Goal: Task Accomplishment & Management: Manage account settings

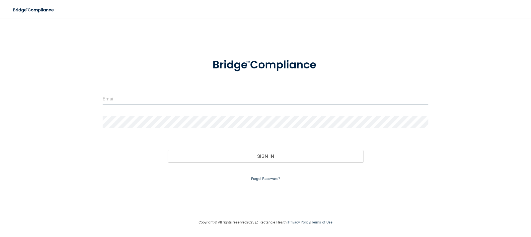
drag, startPoint x: 129, startPoint y: 99, endPoint x: 139, endPoint y: 105, distance: 12.0
click at [129, 99] on input "email" at bounding box center [266, 99] width 326 height 12
type input "[EMAIL_ADDRESS][DOMAIN_NAME]"
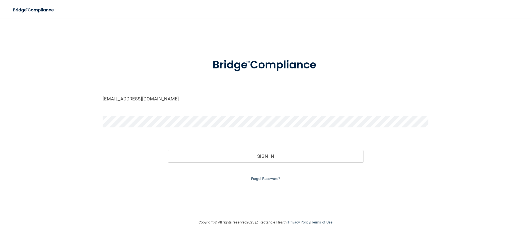
click at [168, 150] on button "Sign In" at bounding box center [265, 156] width 195 height 12
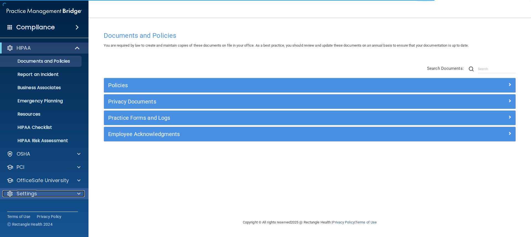
click at [78, 193] on span at bounding box center [78, 194] width 3 height 7
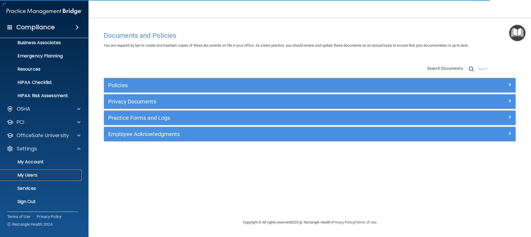
click at [28, 175] on p "My Users" at bounding box center [41, 176] width 75 height 6
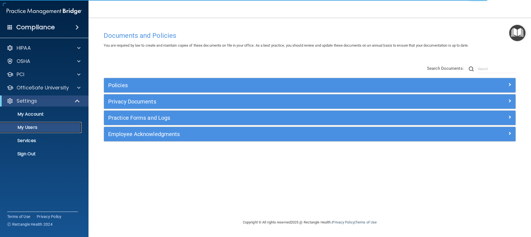
select select "20"
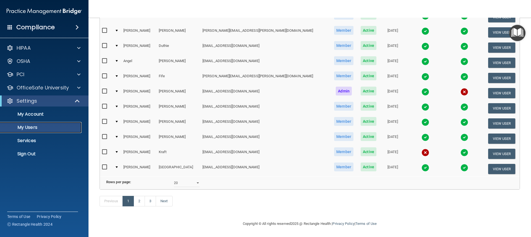
scroll to position [220, 0]
click at [140, 201] on link "2" at bounding box center [139, 201] width 11 height 11
select select "20"
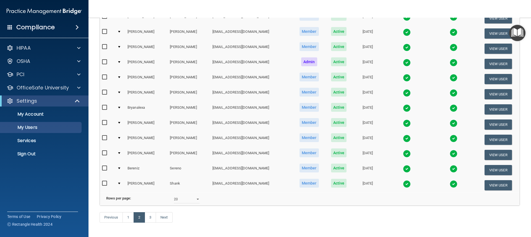
scroll to position [220, 0]
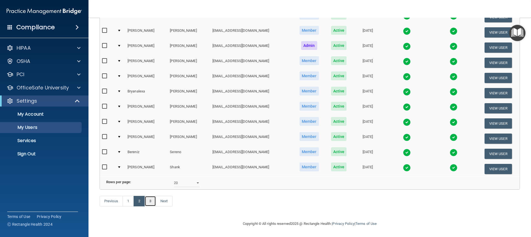
click at [149, 201] on link "3" at bounding box center [150, 201] width 11 height 11
select select "20"
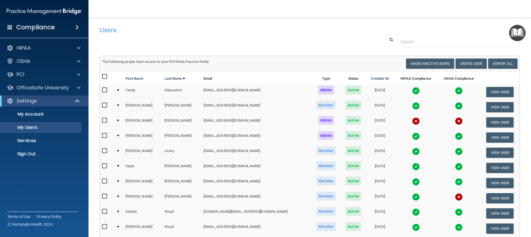
click at [120, 120] on td at bounding box center [118, 122] width 9 height 15
click at [119, 121] on div at bounding box center [118, 121] width 2 height 2
click at [103, 119] on input "checkbox" at bounding box center [105, 121] width 6 height 4
checkbox input "true"
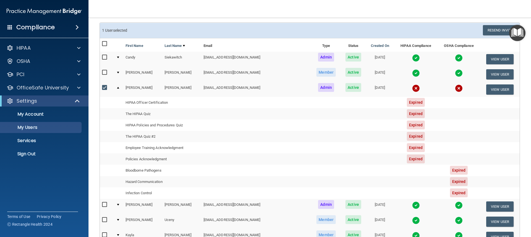
scroll to position [28, 0]
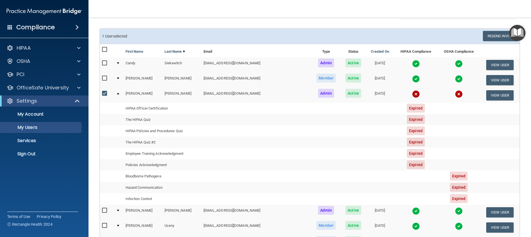
click at [407, 108] on span "Expired" at bounding box center [416, 108] width 18 height 9
click at [154, 107] on td "HIPAA Officer Certification" at bounding box center [162, 108] width 78 height 11
click at [119, 94] on div at bounding box center [118, 94] width 2 height 2
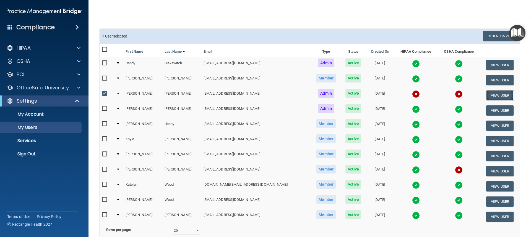
click at [489, 95] on button "View User" at bounding box center [499, 95] width 27 height 10
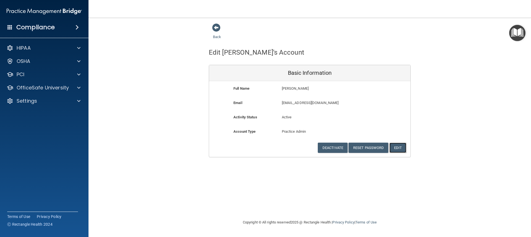
click at [404, 145] on button "Edit" at bounding box center [397, 148] width 17 height 10
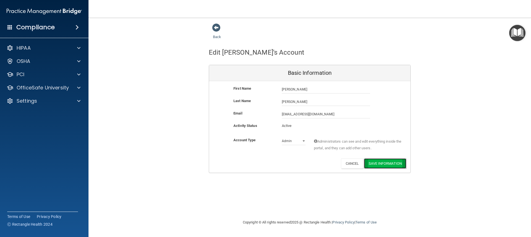
click at [379, 162] on button "Save Information" at bounding box center [385, 164] width 42 height 10
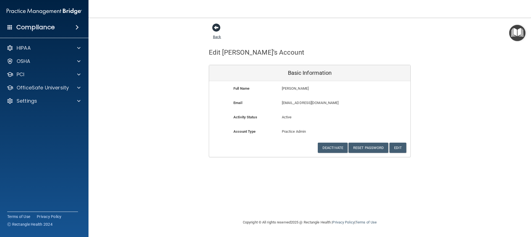
click at [215, 27] on span at bounding box center [216, 27] width 8 height 8
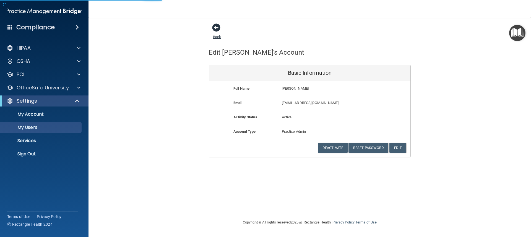
select select "20"
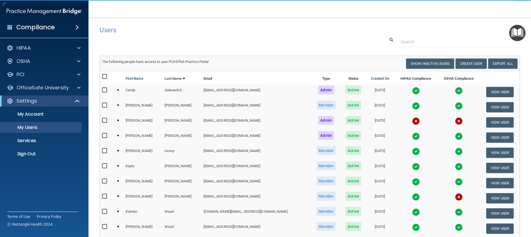
click at [412, 122] on img at bounding box center [416, 121] width 8 height 8
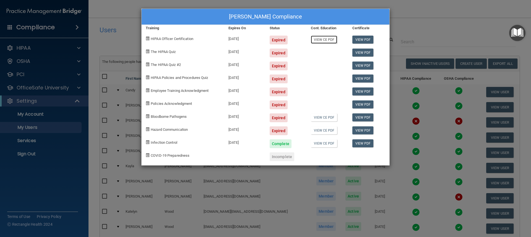
click at [326, 38] on link "View CE PDF" at bounding box center [324, 40] width 26 height 8
click at [319, 118] on link "View CE PDF" at bounding box center [324, 118] width 26 height 8
click at [362, 51] on link "View PDF" at bounding box center [362, 53] width 21 height 8
click at [361, 64] on link "View PDF" at bounding box center [362, 66] width 21 height 8
click at [359, 78] on link "View PDF" at bounding box center [362, 79] width 21 height 8
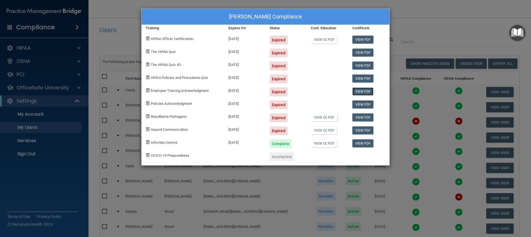
click at [364, 90] on link "View PDF" at bounding box center [362, 92] width 21 height 8
click at [435, 10] on div "[PERSON_NAME] Compliance Training Expires On Status Cont. Education Certificate…" at bounding box center [265, 118] width 531 height 237
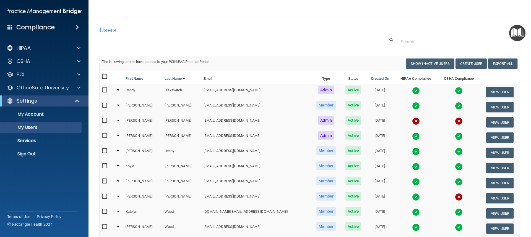
click at [455, 121] on img at bounding box center [459, 121] width 8 height 8
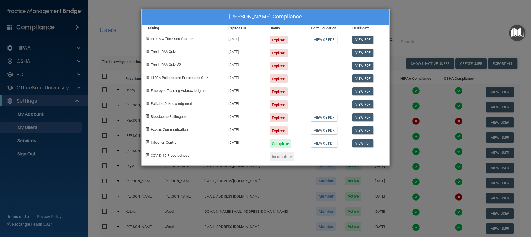
click at [425, 15] on div "[PERSON_NAME] Compliance Training Expires On Status Cont. Education Certificate…" at bounding box center [265, 118] width 531 height 237
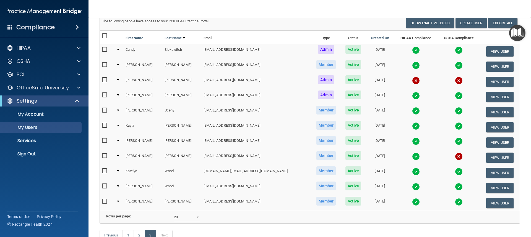
scroll to position [83, 0]
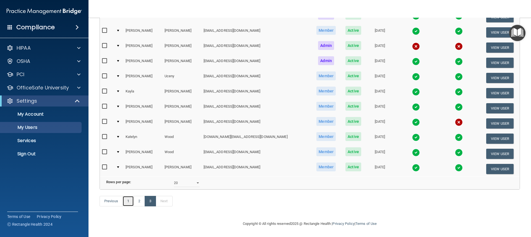
click at [128, 203] on link "1" at bounding box center [127, 201] width 11 height 11
select select "20"
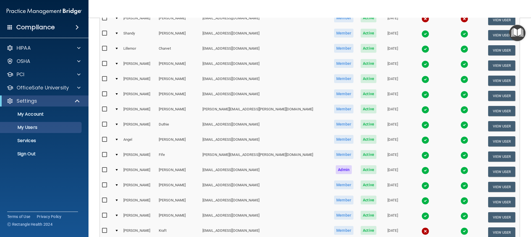
scroll to position [138, 0]
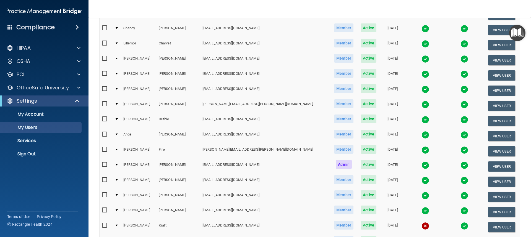
click at [421, 164] on img at bounding box center [425, 166] width 8 height 8
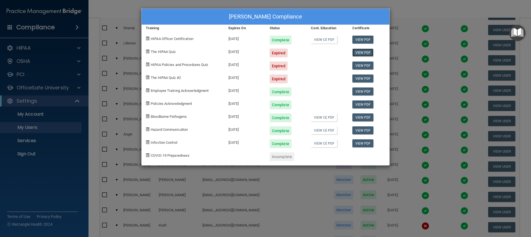
click at [359, 52] on link "View PDF" at bounding box center [362, 53] width 21 height 8
click at [361, 53] on link "View PDF" at bounding box center [362, 53] width 21 height 8
click at [362, 66] on link "View PDF" at bounding box center [362, 66] width 21 height 8
click at [362, 78] on link "View PDF" at bounding box center [362, 79] width 21 height 8
click at [424, 9] on div "[PERSON_NAME] Compliance Training Expires On Status Cont. Education Certificate…" at bounding box center [265, 118] width 531 height 237
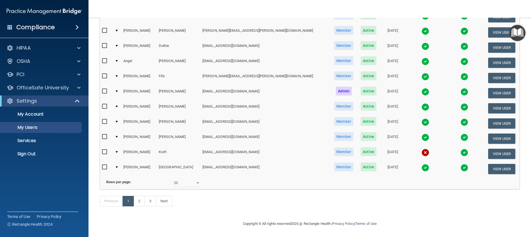
scroll to position [220, 0]
click at [421, 149] on img at bounding box center [425, 153] width 8 height 8
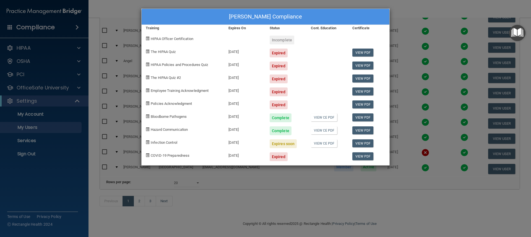
click at [426, 9] on div "[PERSON_NAME] Compliance Training Expires On Status Cont. Education Certificate…" at bounding box center [265, 118] width 531 height 237
